Goal: Information Seeking & Learning: Learn about a topic

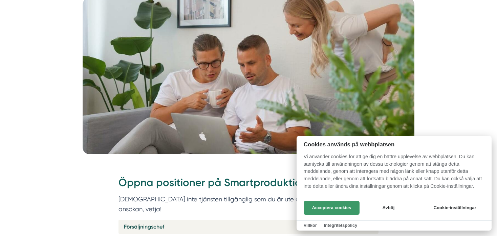
click at [324, 210] on button "Acceptera cookies" at bounding box center [332, 207] width 56 height 14
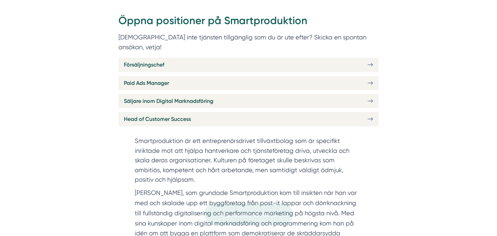
scroll to position [339, 0]
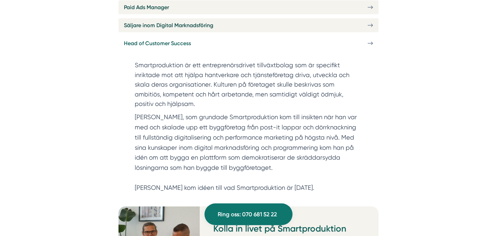
click at [370, 40] on icon at bounding box center [370, 43] width 5 height 6
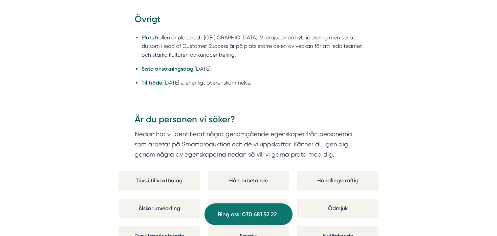
scroll to position [1118, 0]
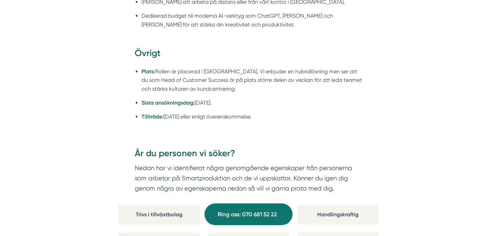
drag, startPoint x: 171, startPoint y: 94, endPoint x: 233, endPoint y: 94, distance: 62.0
click at [233, 98] on li "Sista ansökningsdag: 30 september 2025." at bounding box center [252, 102] width 221 height 8
click at [234, 98] on li "Sista ansökningsdag: 30 september 2025." at bounding box center [252, 102] width 221 height 8
drag, startPoint x: 189, startPoint y: 109, endPoint x: 255, endPoint y: 115, distance: 66.3
click at [255, 115] on ul "Plats: Rollen är placerad i Stockholm. Vi erbjuder en hybridlösning men ser att…" at bounding box center [249, 96] width 228 height 66
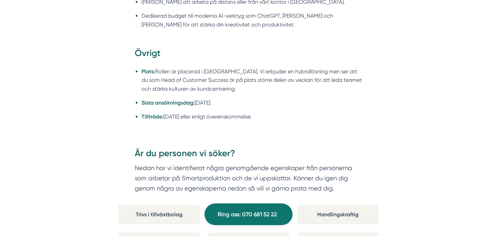
click at [256, 115] on ul "Plats: Rollen är placerad i Stockholm. Vi erbjuder en hybridlösning men ser att…" at bounding box center [249, 96] width 228 height 66
click at [302, 139] on div "Är du personen vi söker? Nedan har vi identifierat några genomgående egenskaper…" at bounding box center [249, 213] width 260 height 148
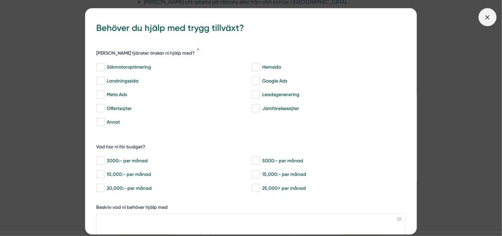
click at [487, 15] on icon at bounding box center [487, 17] width 7 height 7
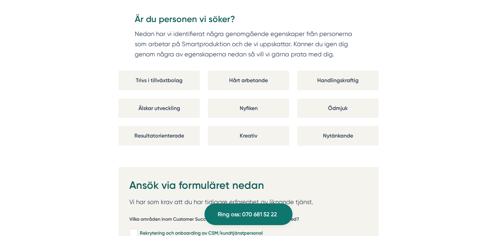
scroll to position [1254, 0]
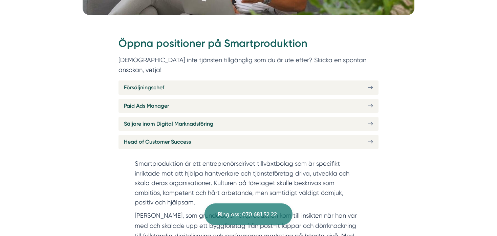
scroll to position [237, 0]
